Goal: Navigation & Orientation: Find specific page/section

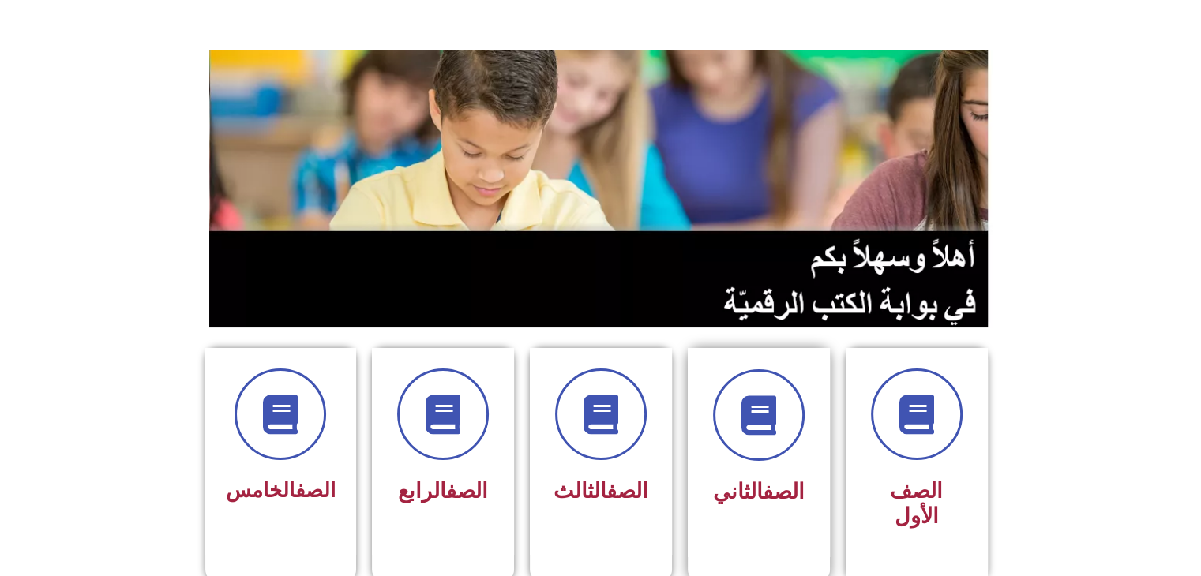
scroll to position [126, 0]
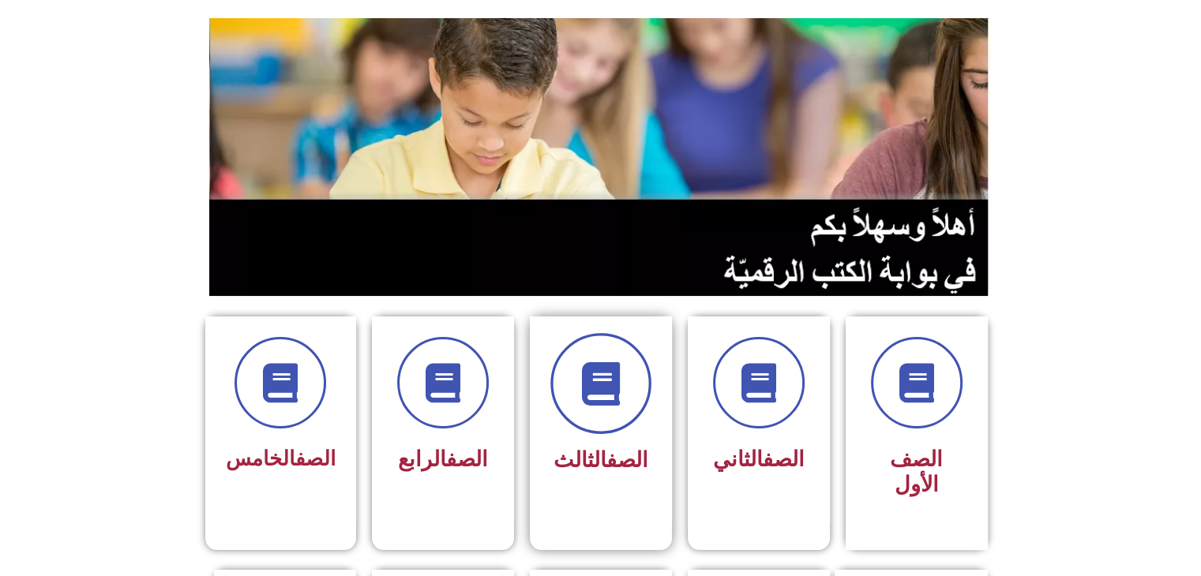
click at [582, 383] on icon at bounding box center [600, 383] width 43 height 43
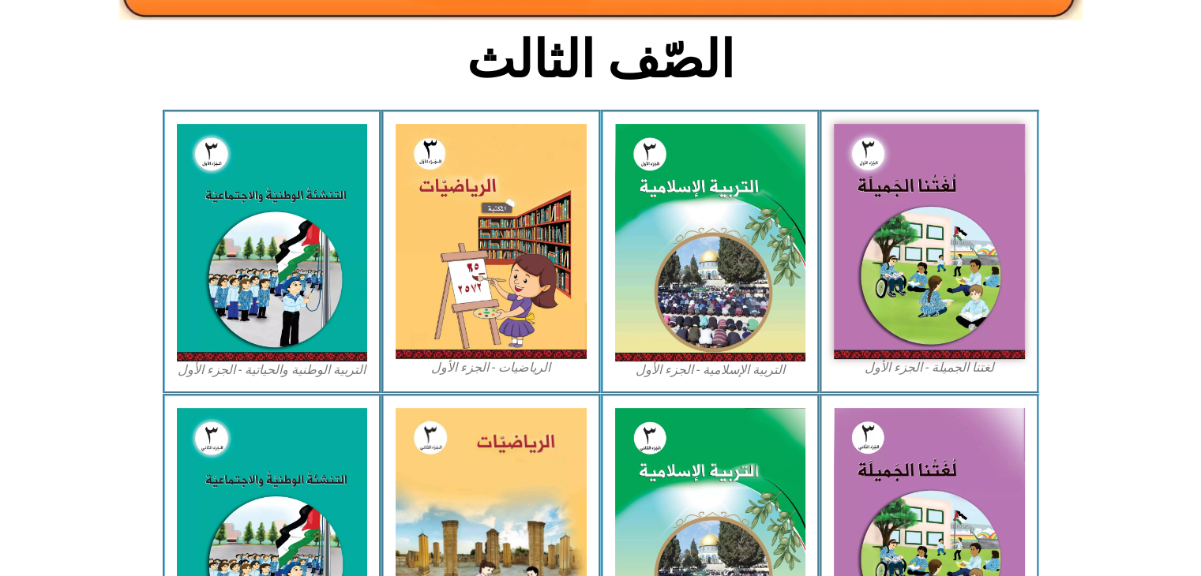
scroll to position [411, 0]
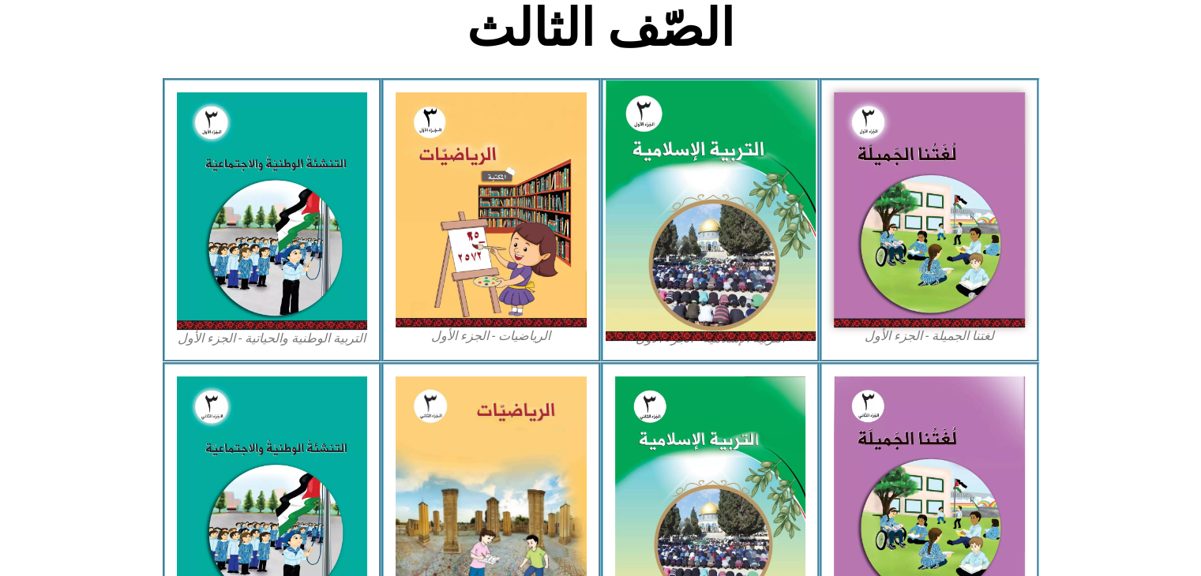
click at [729, 248] on img at bounding box center [710, 211] width 210 height 261
